Goal: Transaction & Acquisition: Purchase product/service

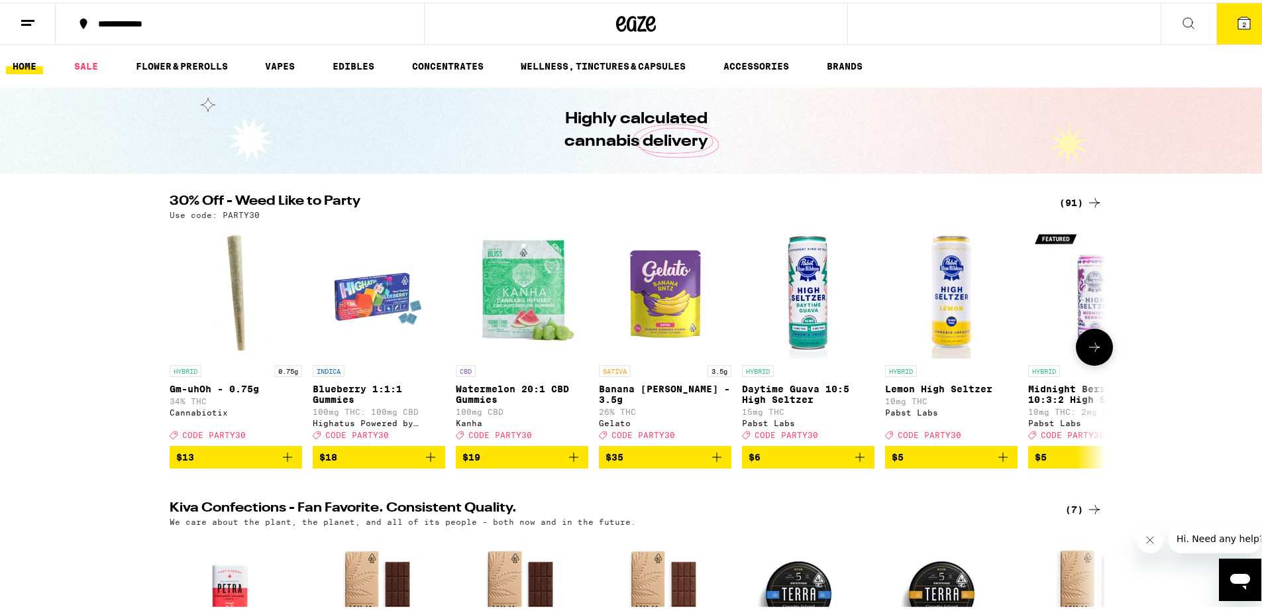
click at [1091, 359] on button at bounding box center [1094, 344] width 37 height 37
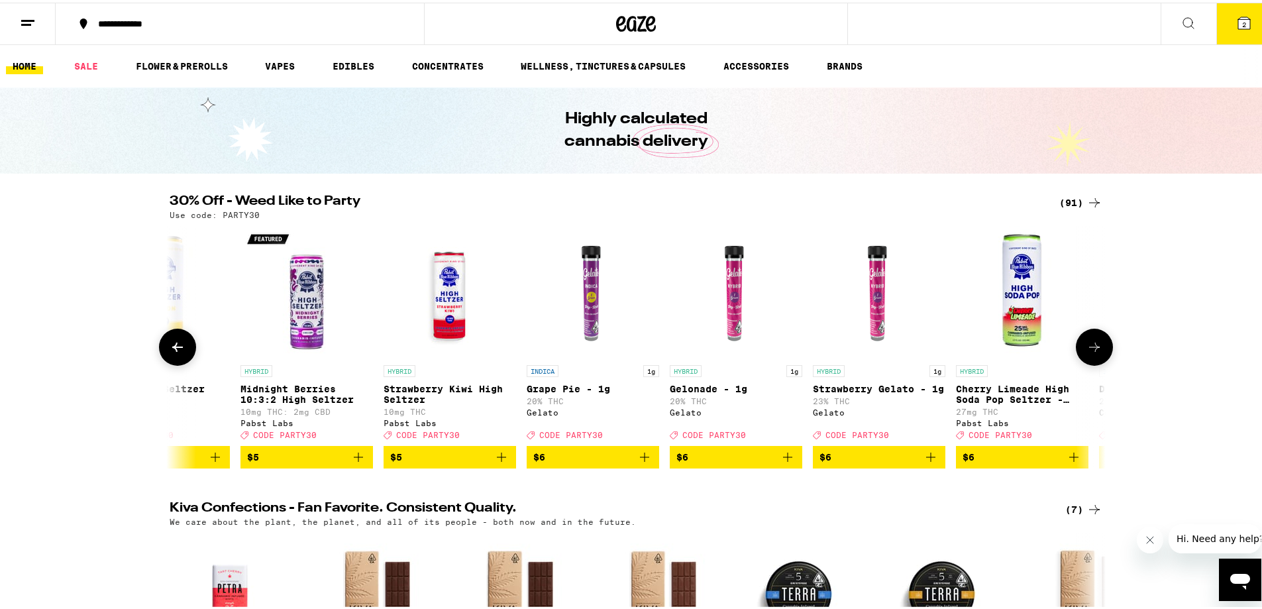
click at [1091, 359] on button at bounding box center [1094, 344] width 37 height 37
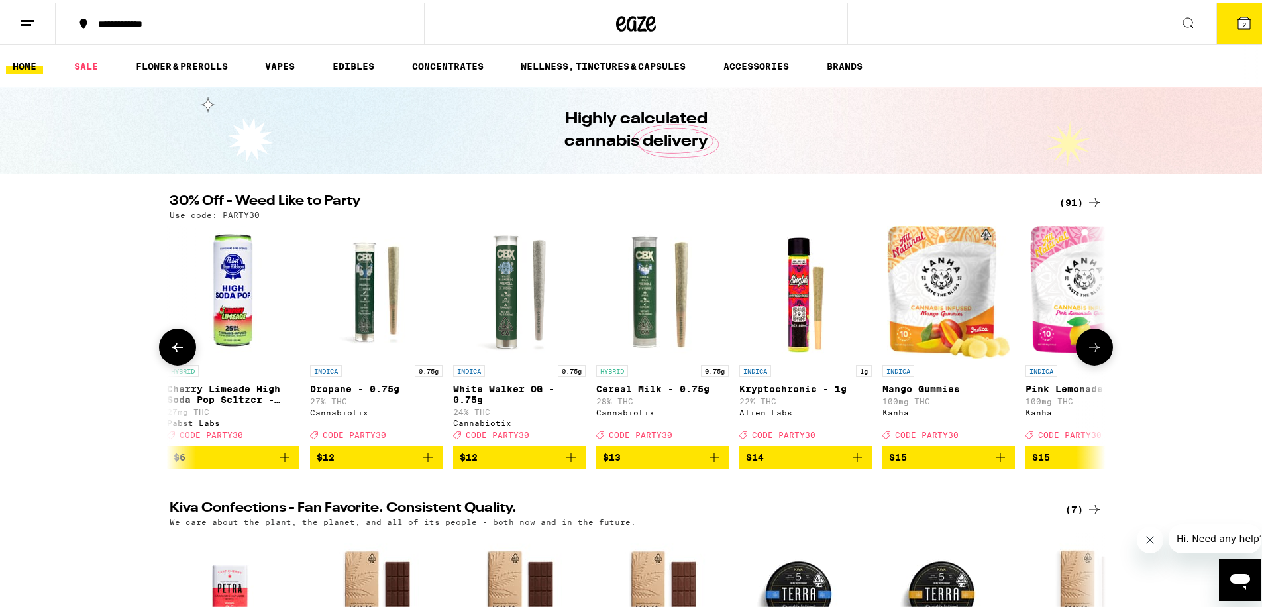
click at [1092, 359] on button at bounding box center [1094, 344] width 37 height 37
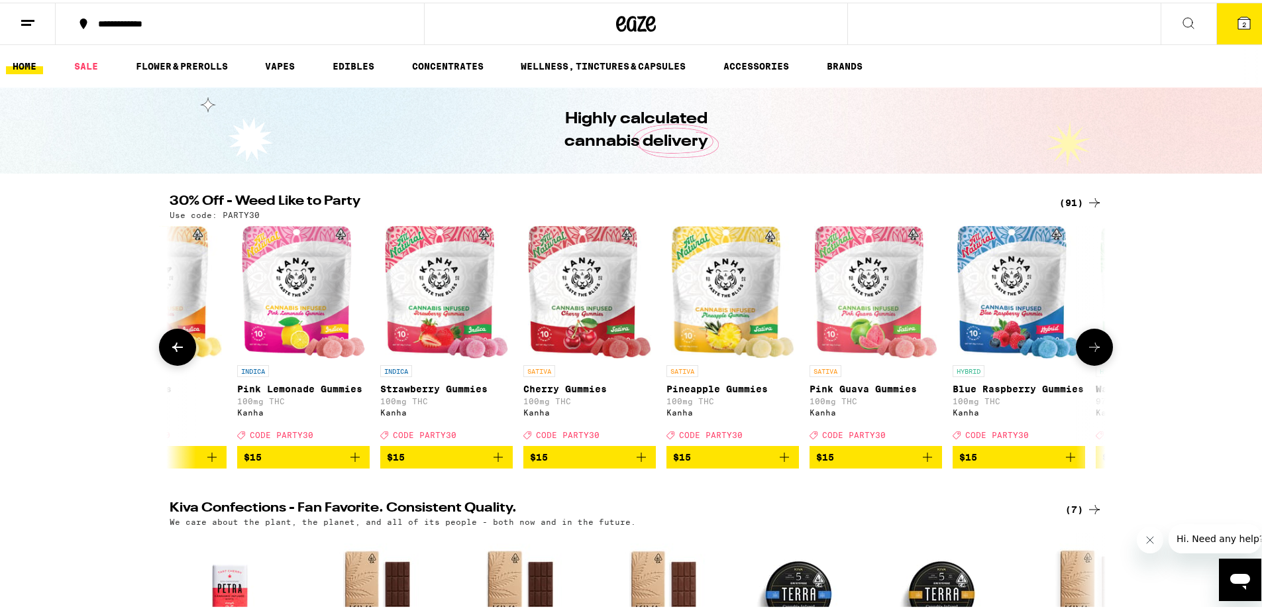
click at [1093, 359] on button at bounding box center [1094, 344] width 37 height 37
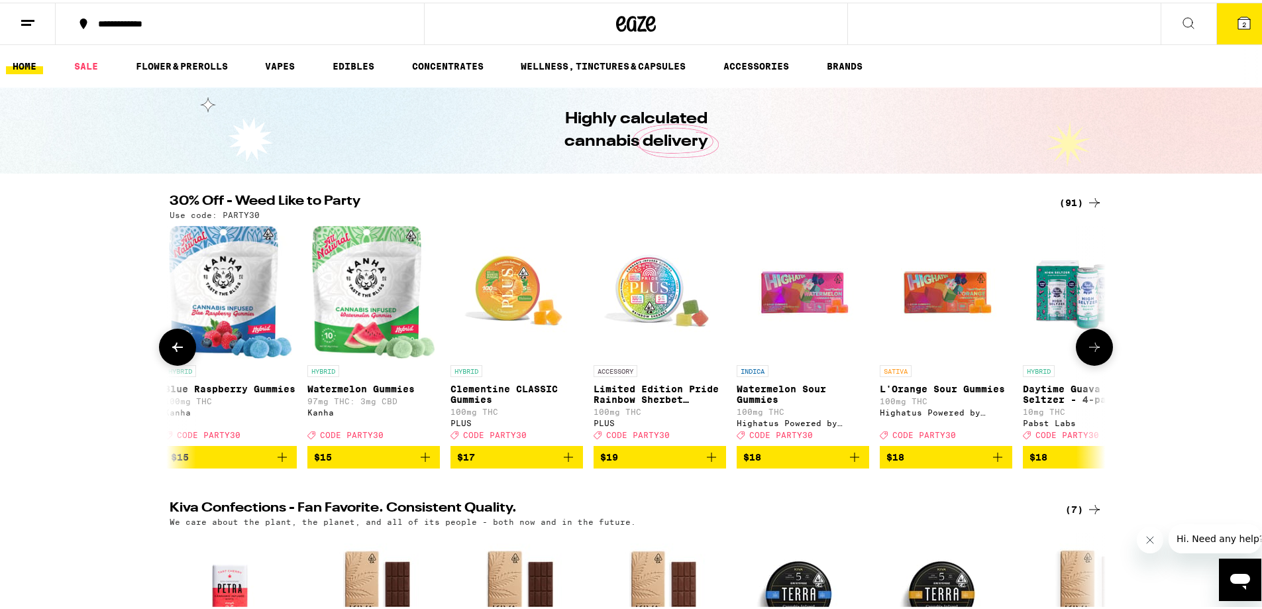
click at [1094, 352] on icon at bounding box center [1095, 345] width 16 height 16
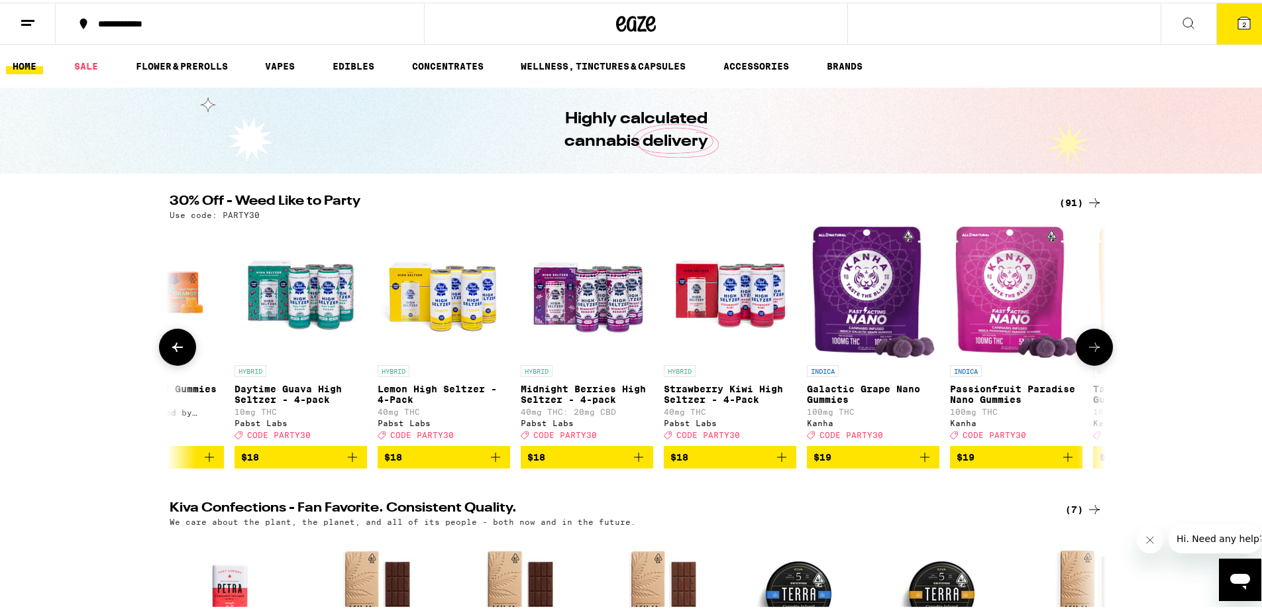
click at [1096, 352] on icon at bounding box center [1095, 345] width 16 height 16
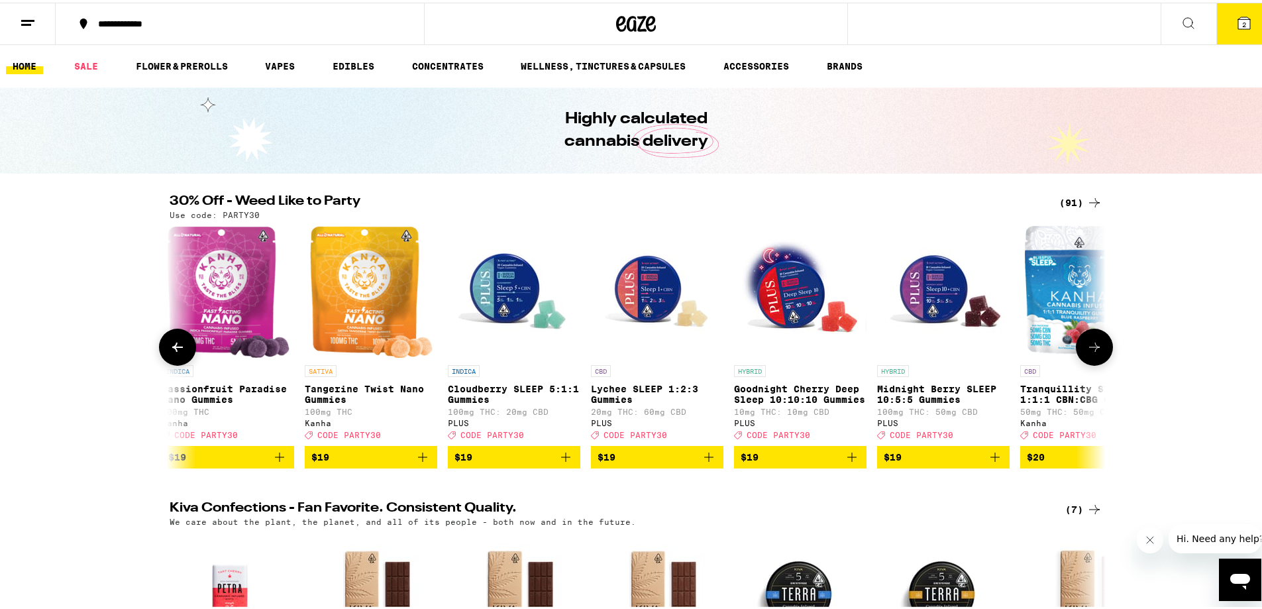
click at [1096, 352] on icon at bounding box center [1095, 345] width 16 height 16
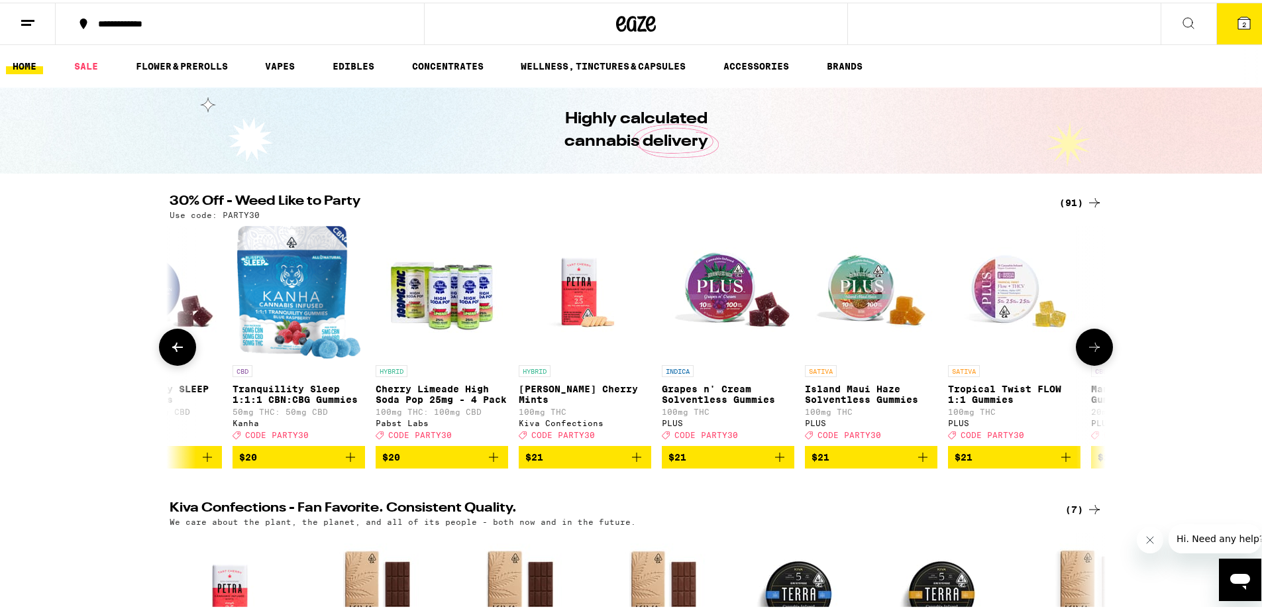
click at [1096, 352] on icon at bounding box center [1095, 345] width 16 height 16
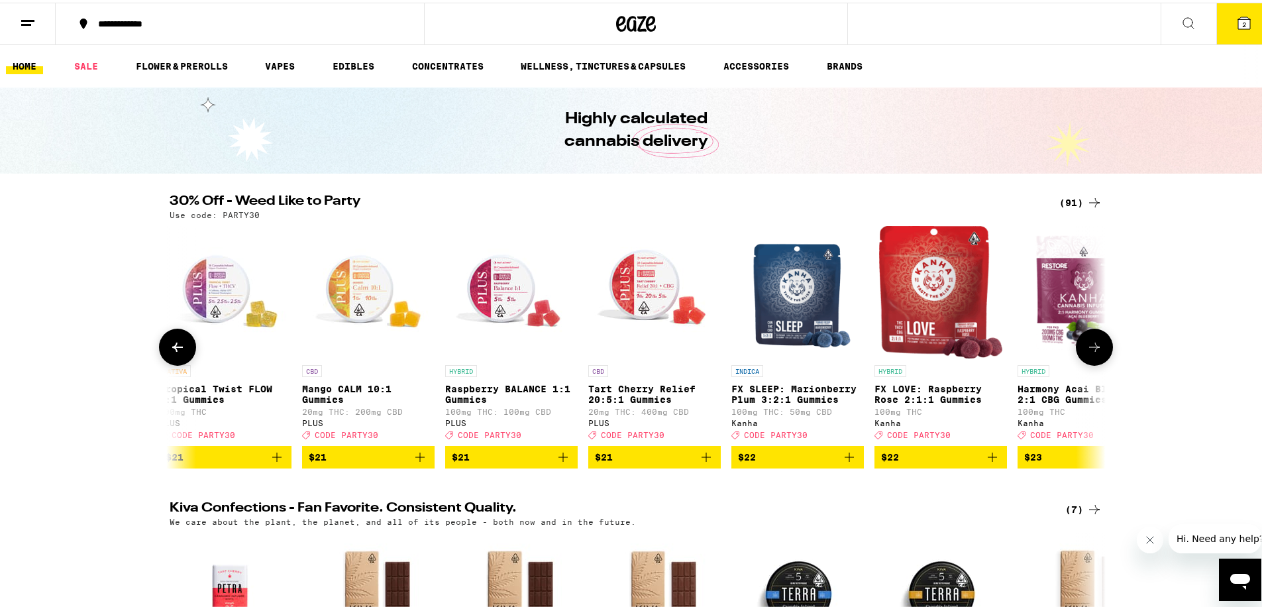
click at [1096, 352] on icon at bounding box center [1095, 345] width 16 height 16
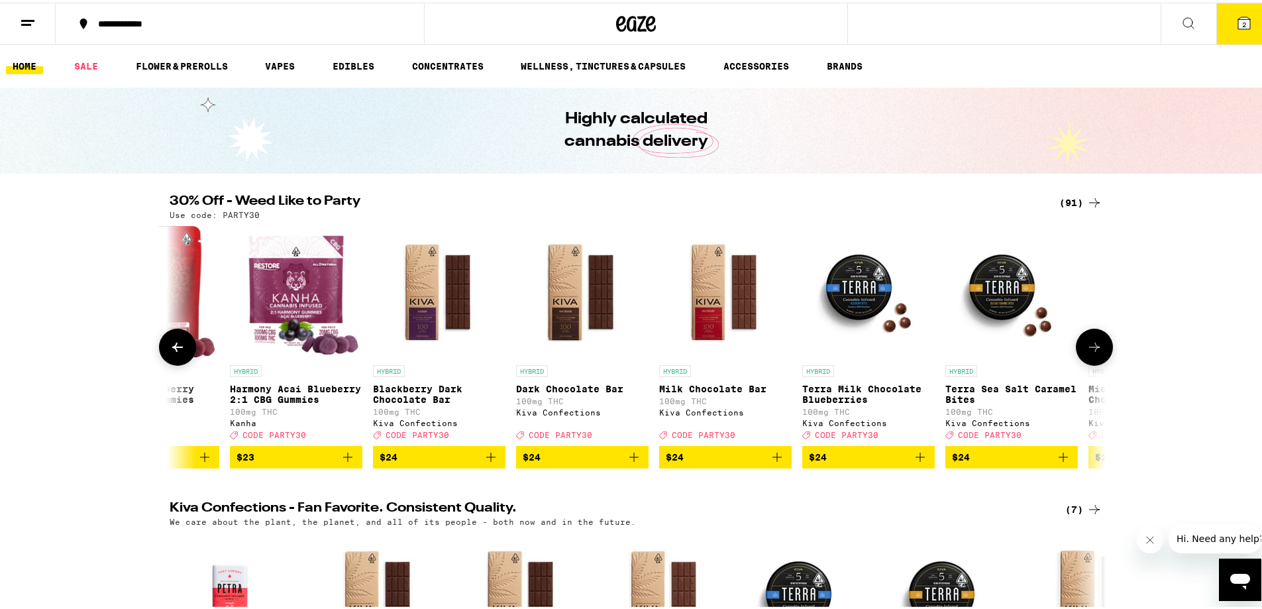
click at [1096, 352] on icon at bounding box center [1095, 345] width 16 height 16
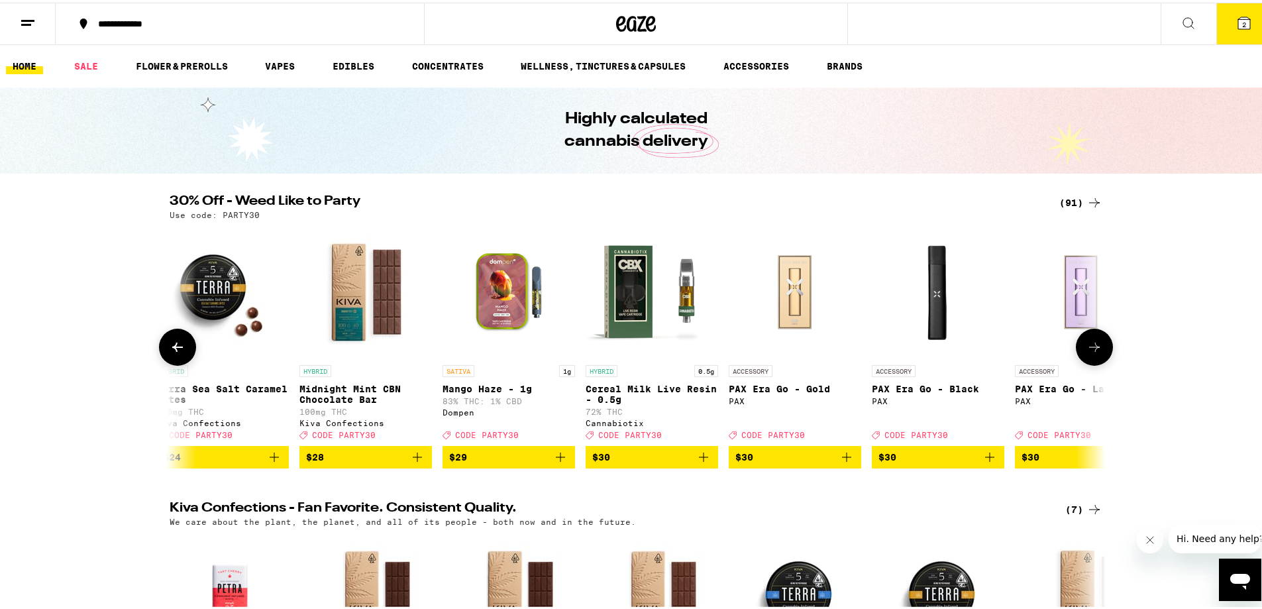
click at [1098, 355] on button at bounding box center [1094, 344] width 37 height 37
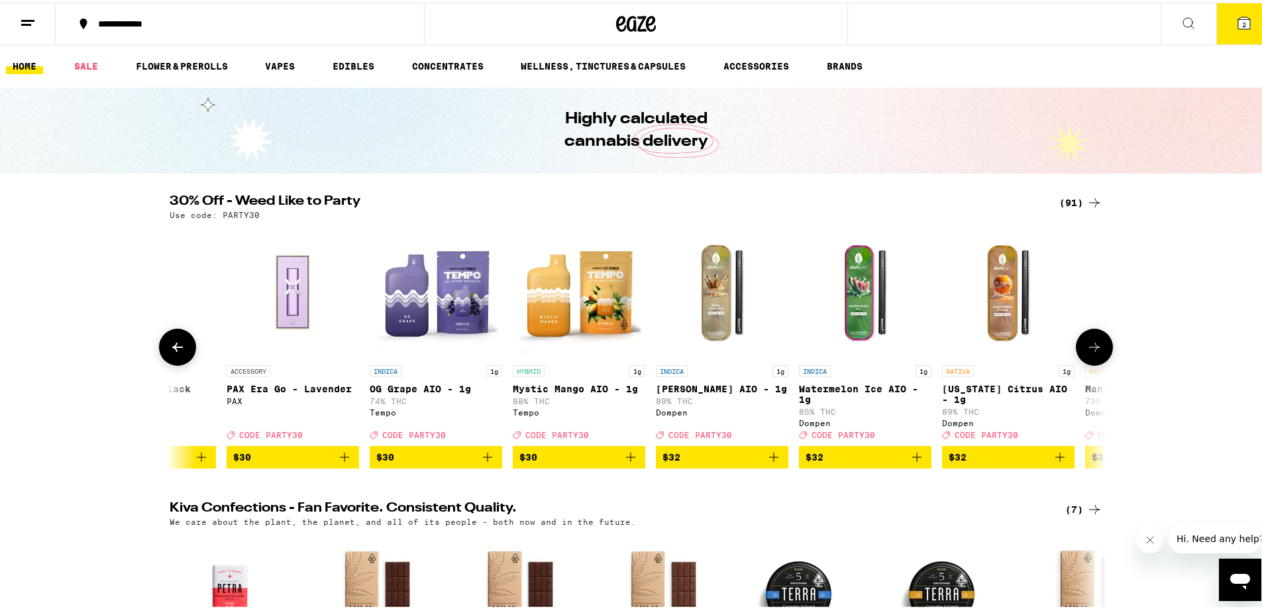
click at [1098, 355] on button at bounding box center [1094, 344] width 37 height 37
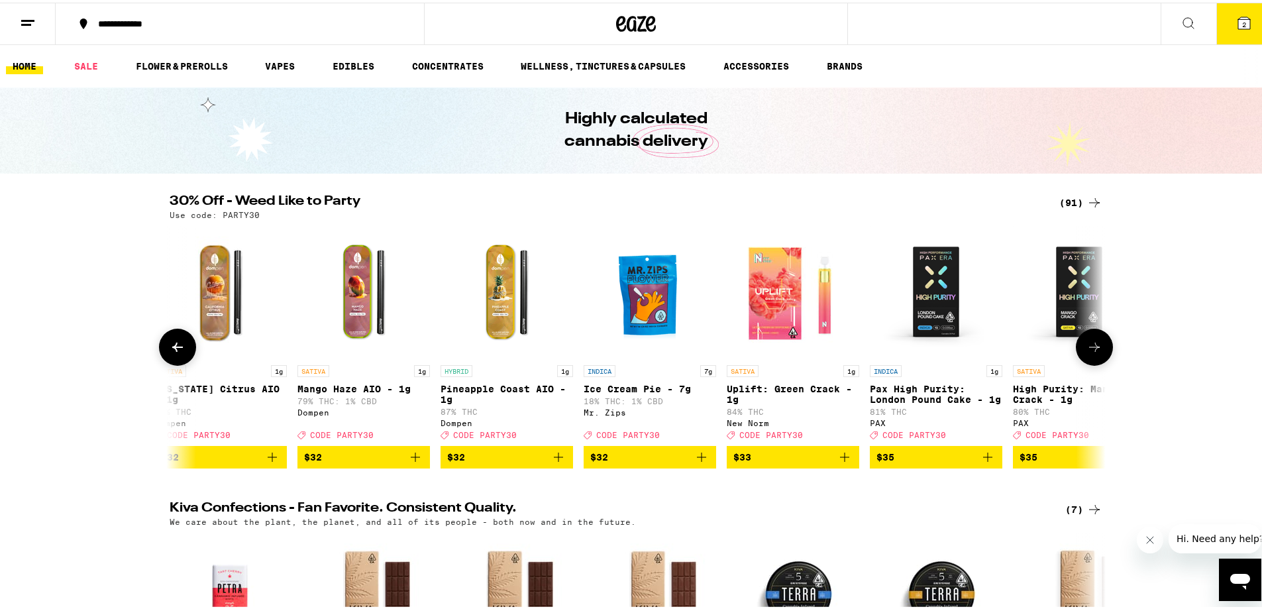
click at [1098, 355] on button at bounding box center [1094, 344] width 37 height 37
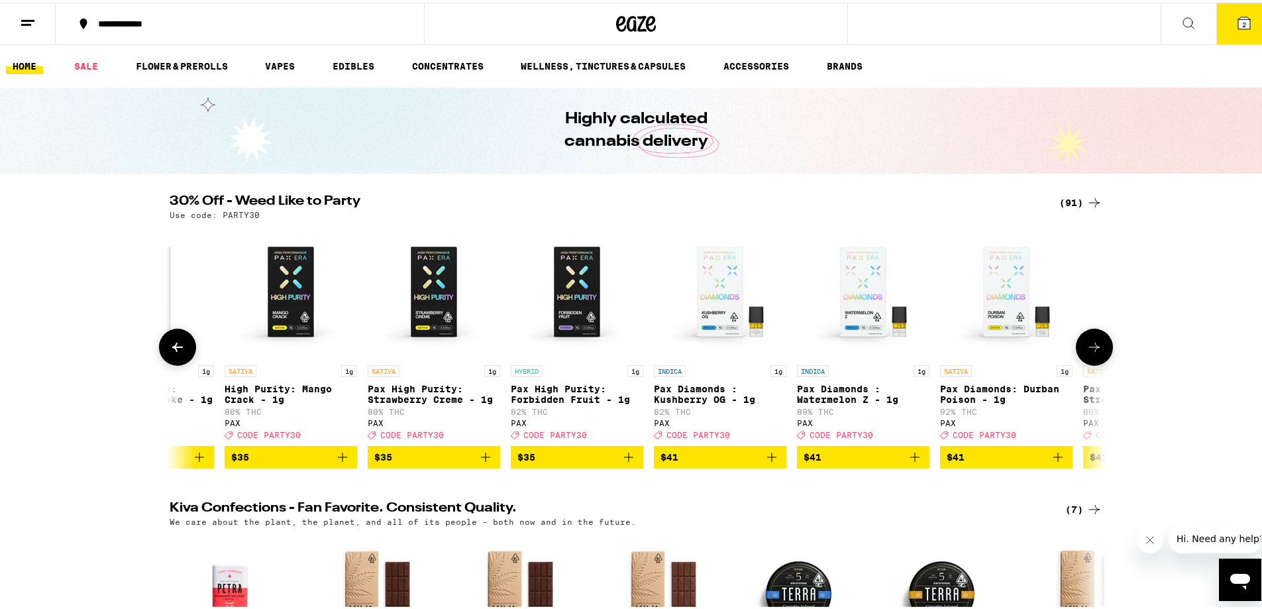
click at [1098, 355] on button at bounding box center [1094, 344] width 37 height 37
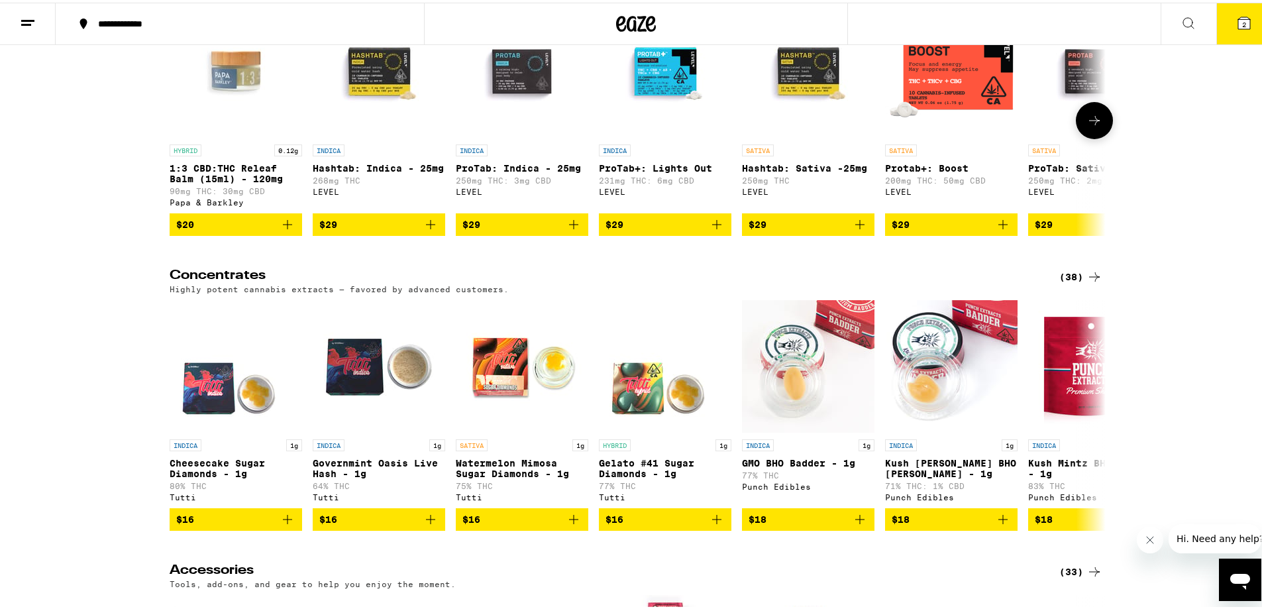
scroll to position [5101, 0]
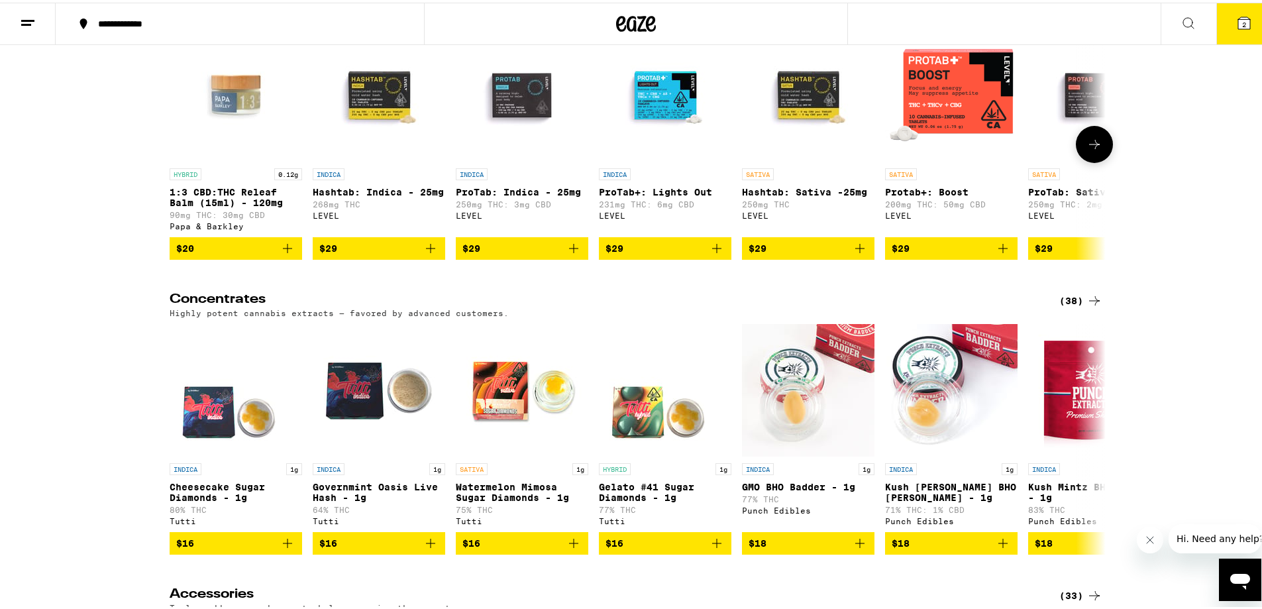
click at [1090, 150] on icon at bounding box center [1095, 142] width 16 height 16
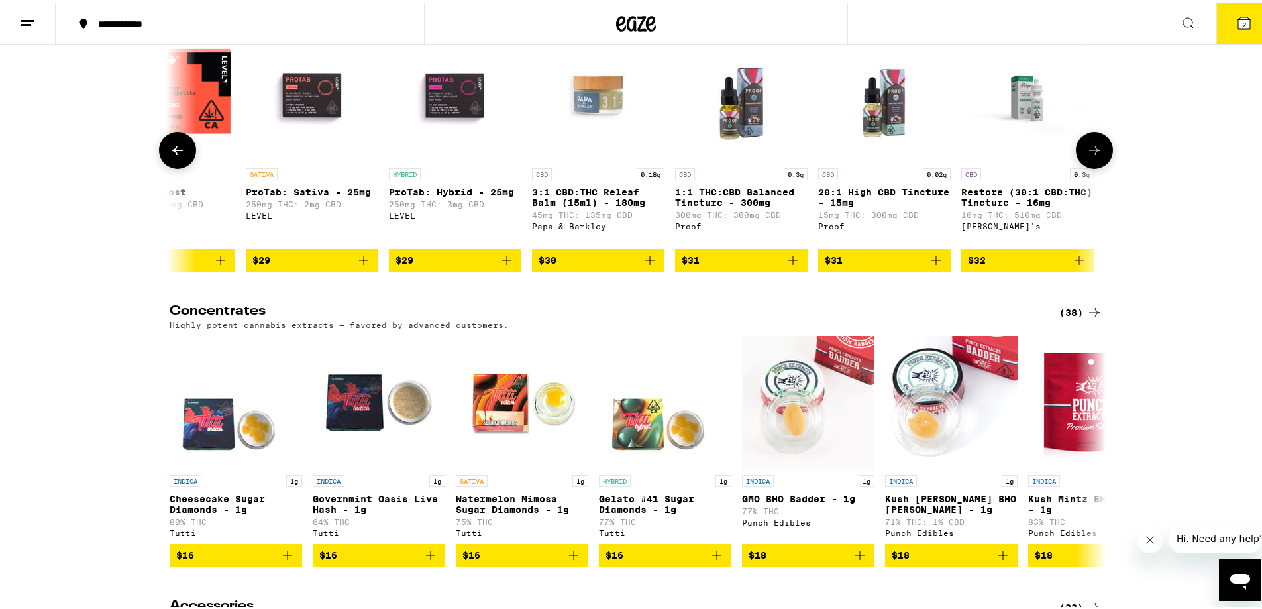
scroll to position [0, 788]
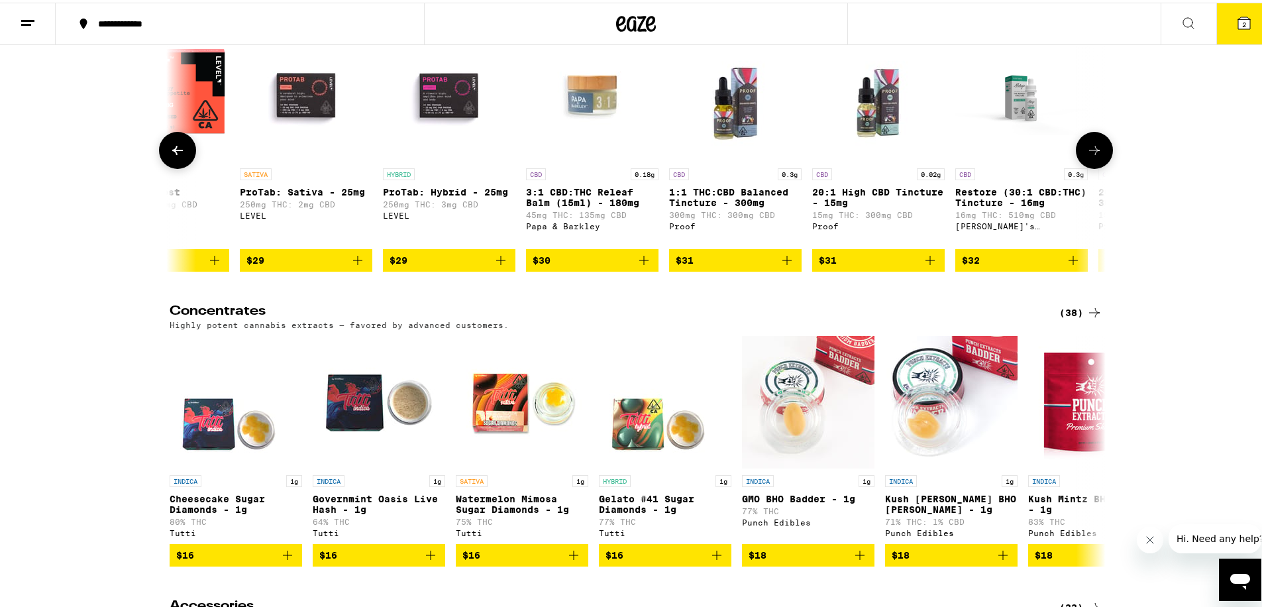
click at [1098, 166] on button at bounding box center [1094, 147] width 37 height 37
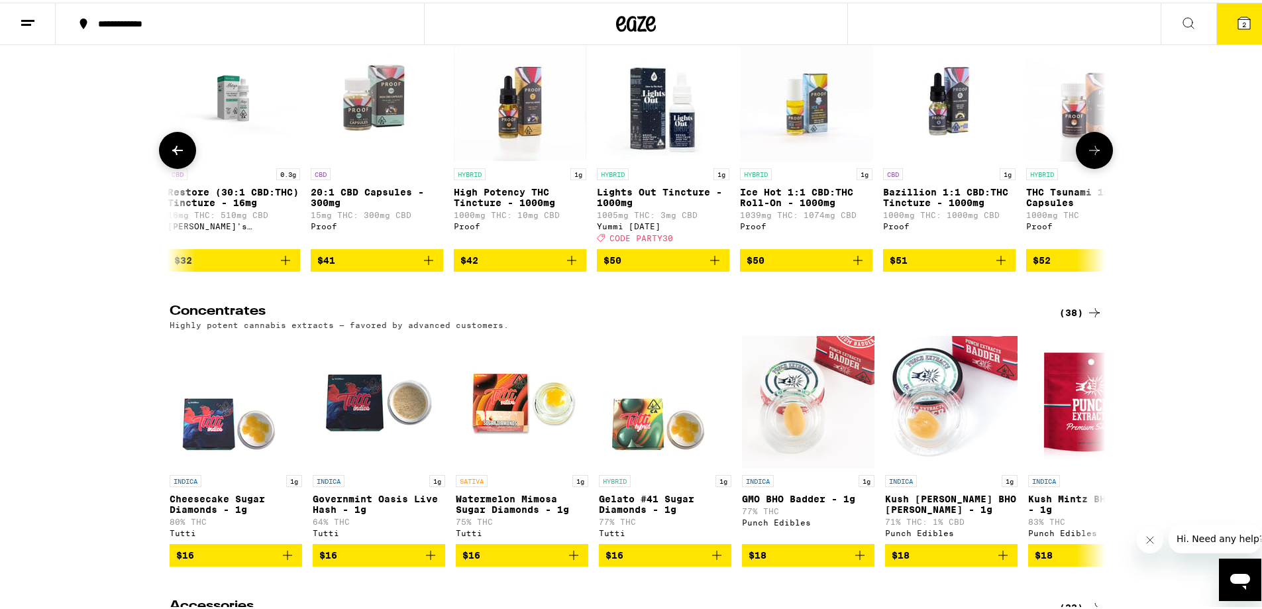
scroll to position [0, 1577]
click at [1096, 166] on button at bounding box center [1094, 147] width 37 height 37
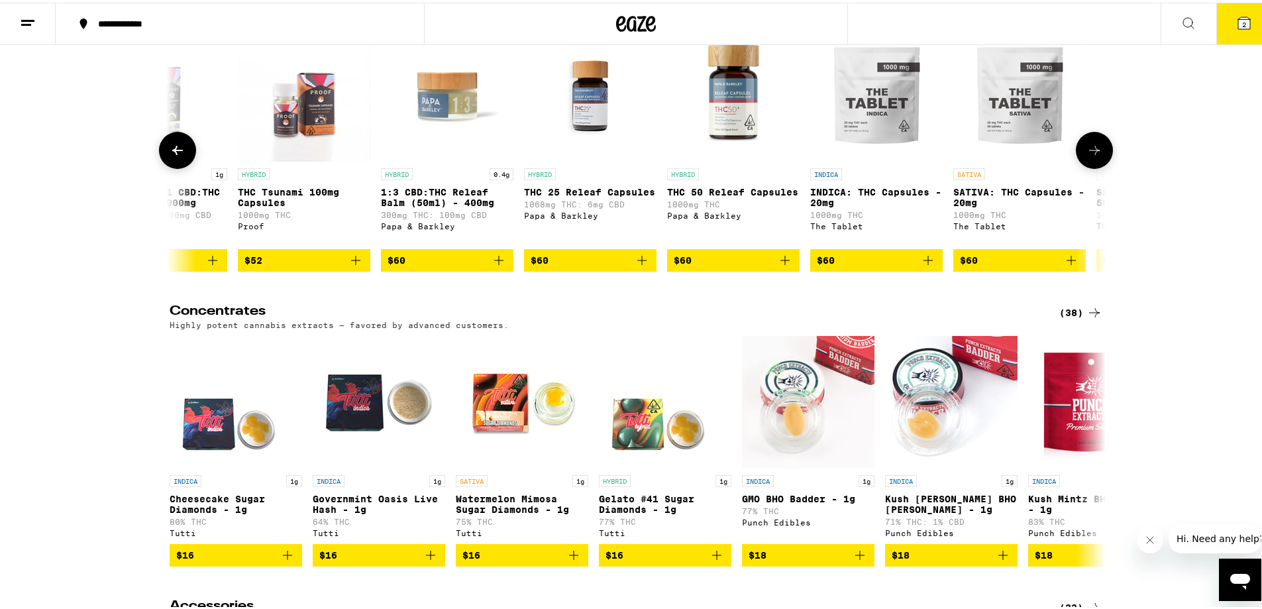
scroll to position [0, 2365]
click at [1096, 166] on button at bounding box center [1094, 147] width 37 height 37
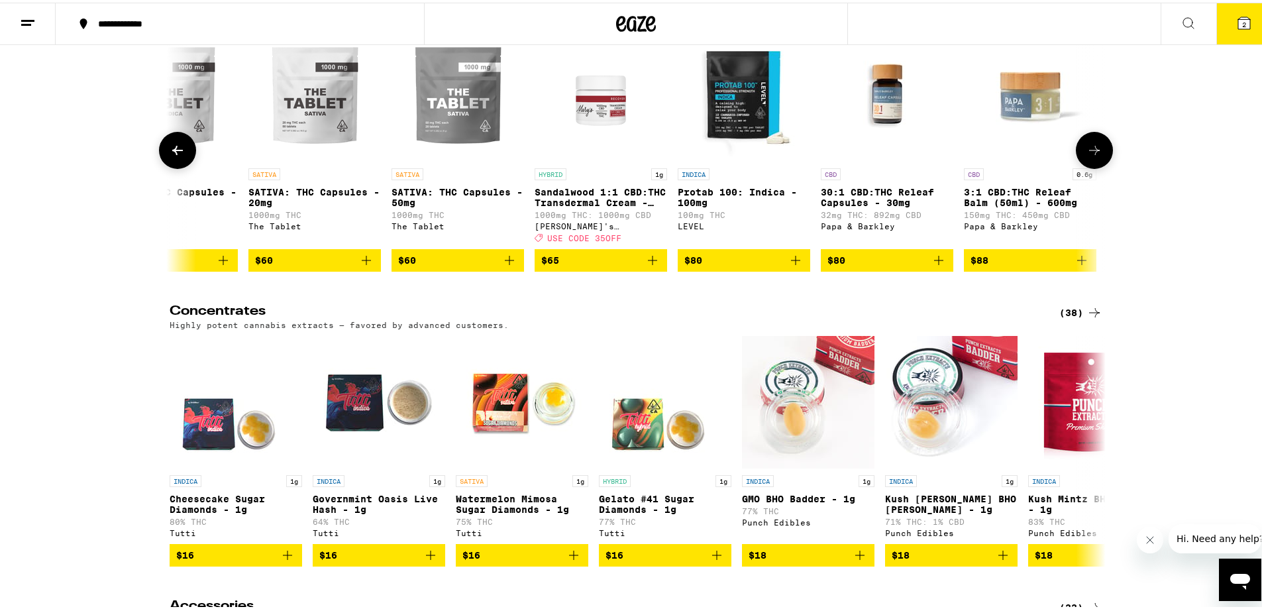
scroll to position [0, 3074]
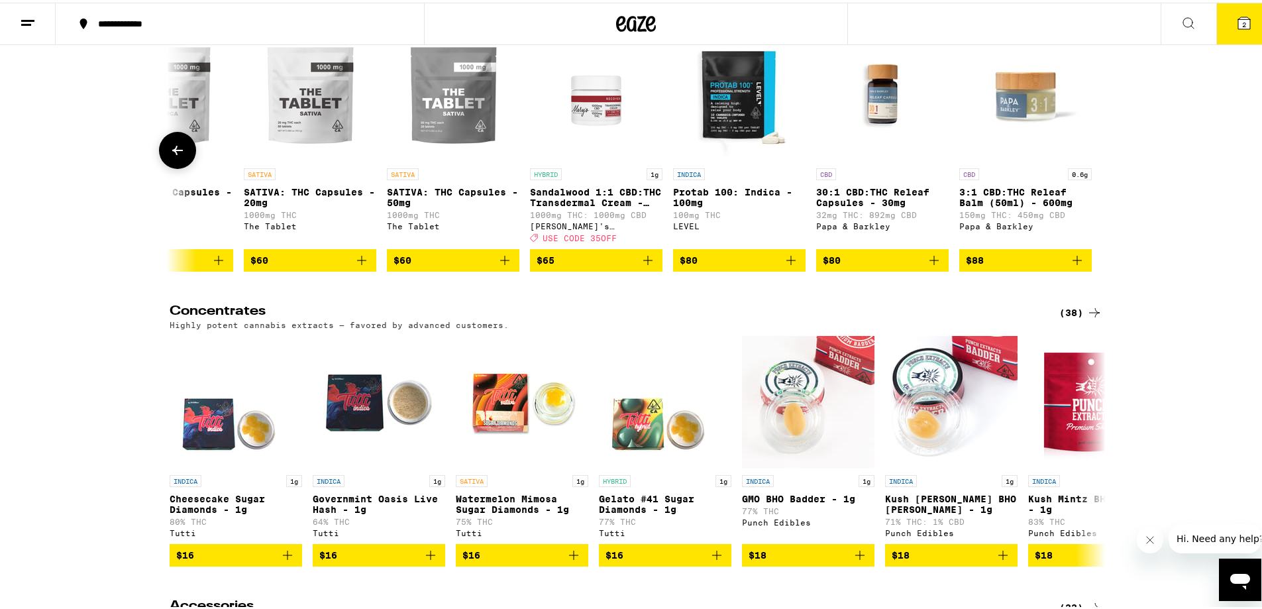
click at [1096, 166] on div at bounding box center [1094, 147] width 37 height 37
click at [172, 152] on icon at bounding box center [177, 147] width 11 height 9
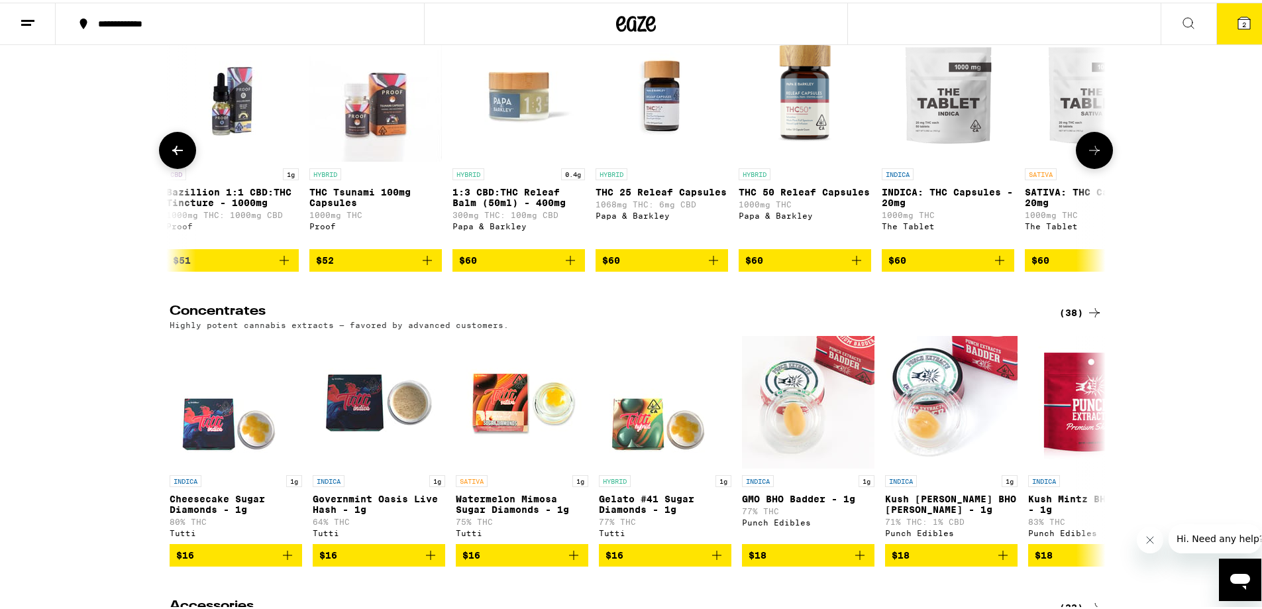
scroll to position [0, 2286]
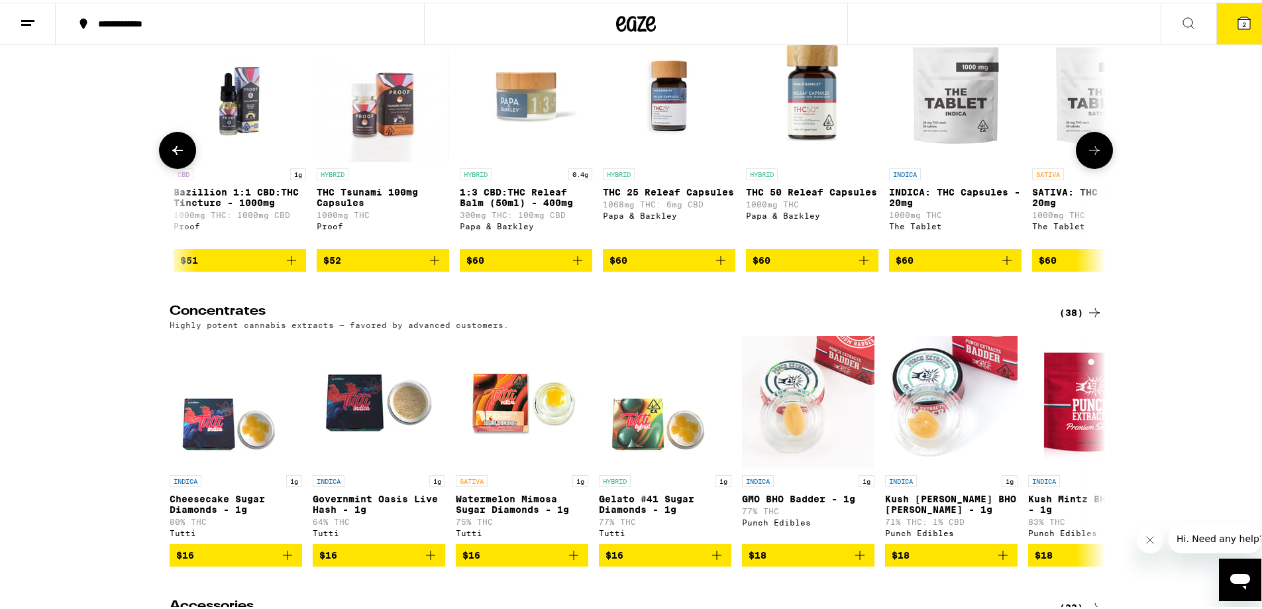
click at [170, 156] on icon at bounding box center [178, 148] width 16 height 16
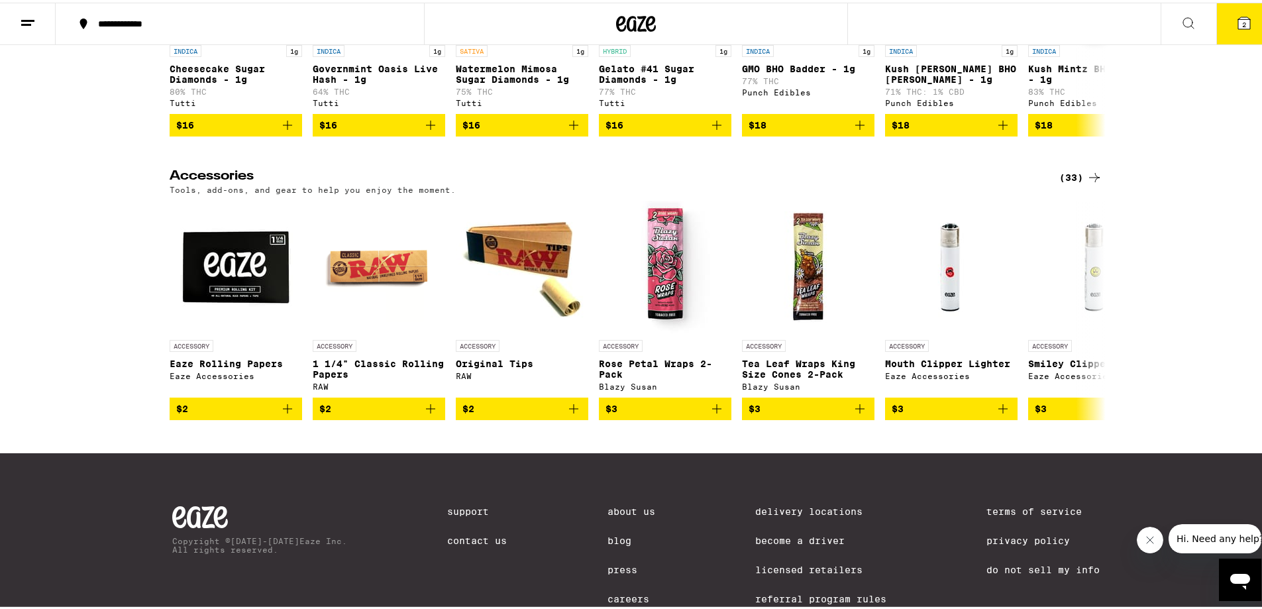
scroll to position [5631, 0]
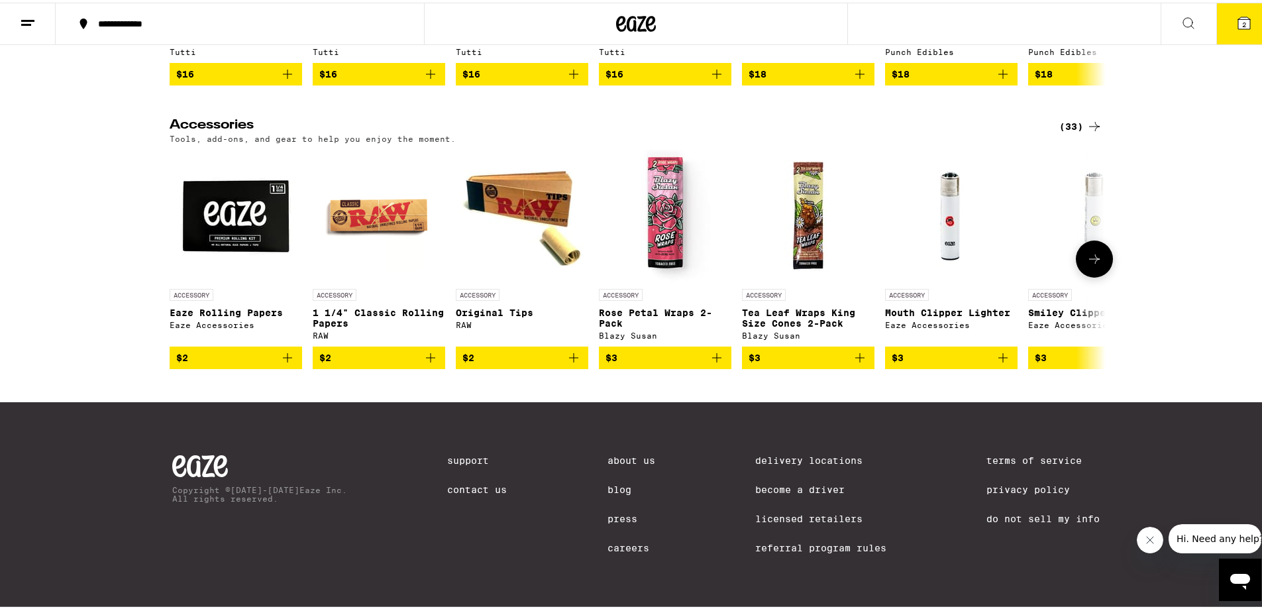
click at [1092, 264] on icon at bounding box center [1095, 256] width 16 height 16
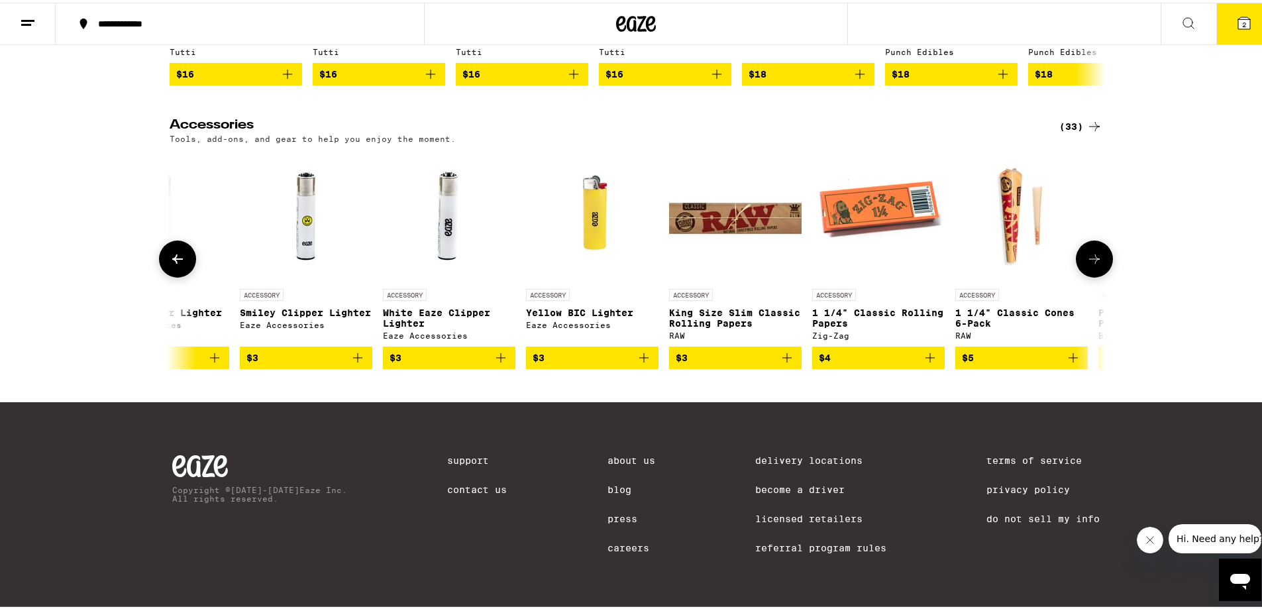
click at [1092, 264] on icon at bounding box center [1095, 256] width 16 height 16
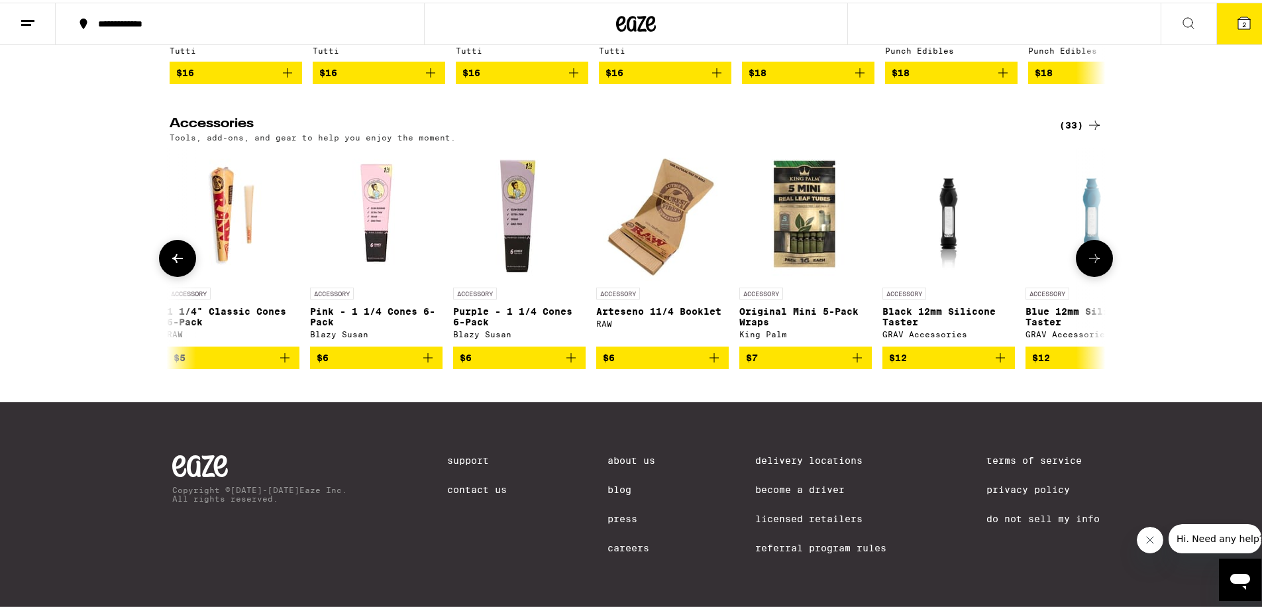
click at [1092, 264] on icon at bounding box center [1095, 256] width 16 height 16
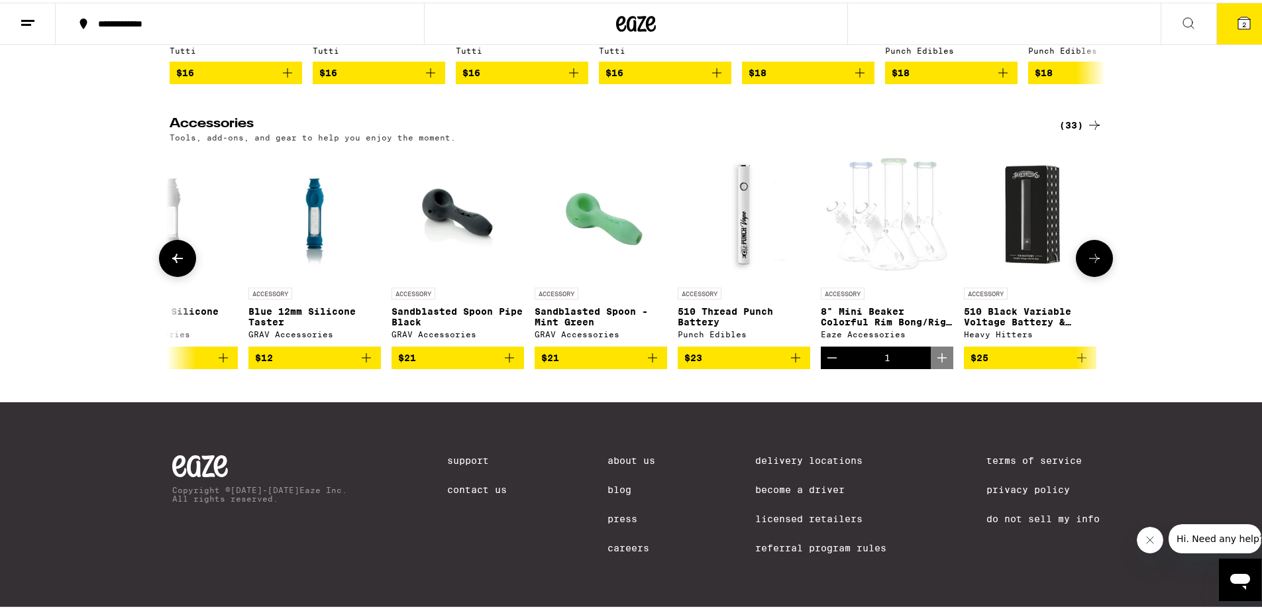
scroll to position [0, 2365]
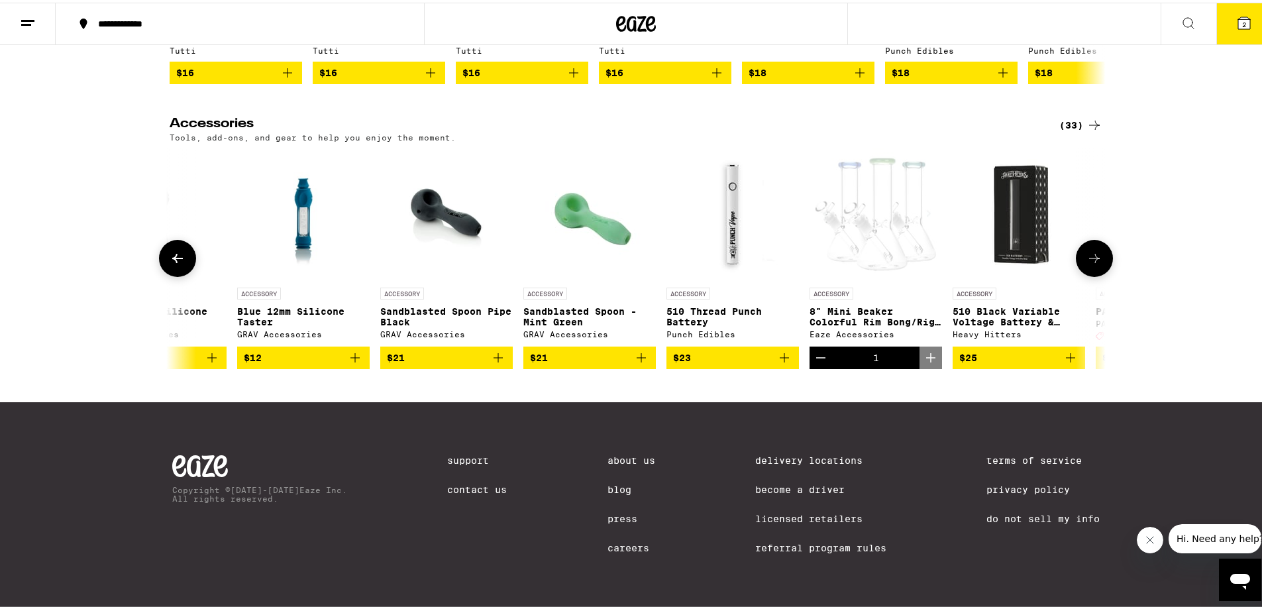
drag, startPoint x: 1092, startPoint y: 392, endPoint x: 145, endPoint y: 395, distance: 946.8
click at [160, 366] on div "ACCESSORY Eaze Rolling Papers Eaze Accessories $2 ACCESSORY 1 1/4" Classic Roll…" at bounding box center [636, 256] width 954 height 221
click at [177, 264] on icon at bounding box center [178, 256] width 16 height 16
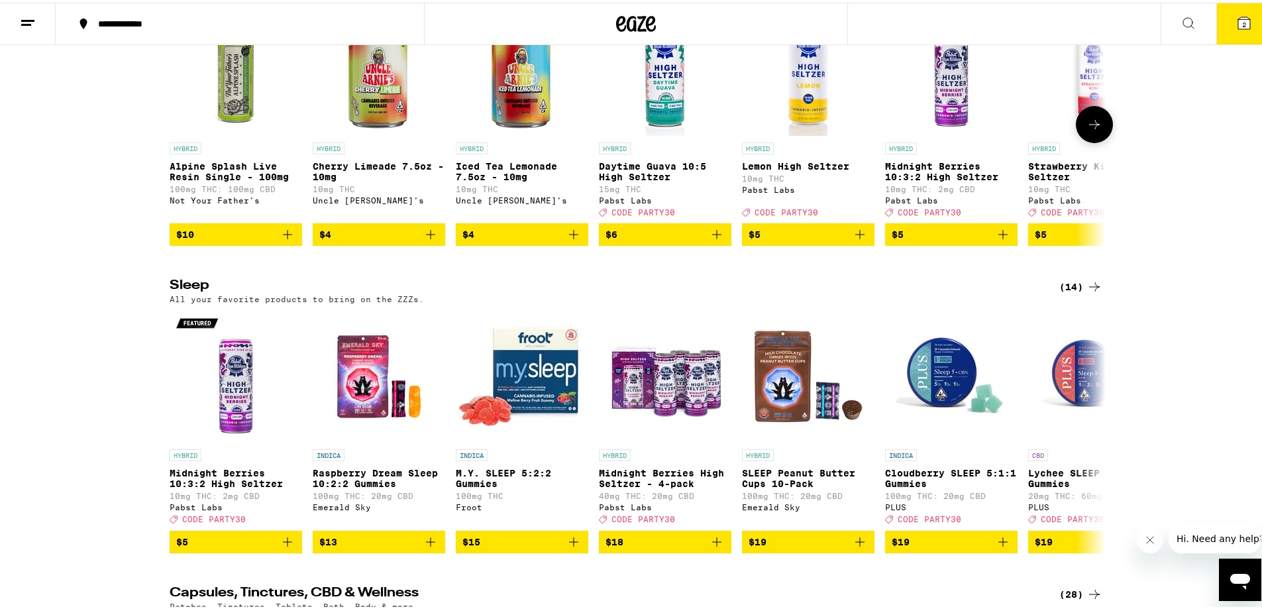
scroll to position [4505, 0]
